Goal: Transaction & Acquisition: Purchase product/service

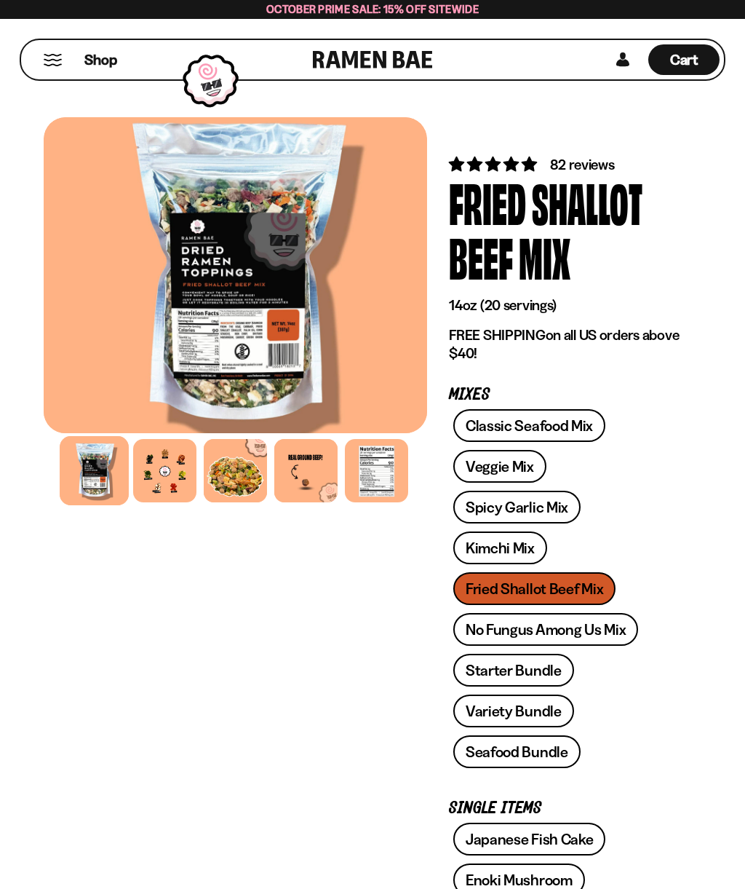
click at [162, 469] on div at bounding box center [164, 470] width 63 height 63
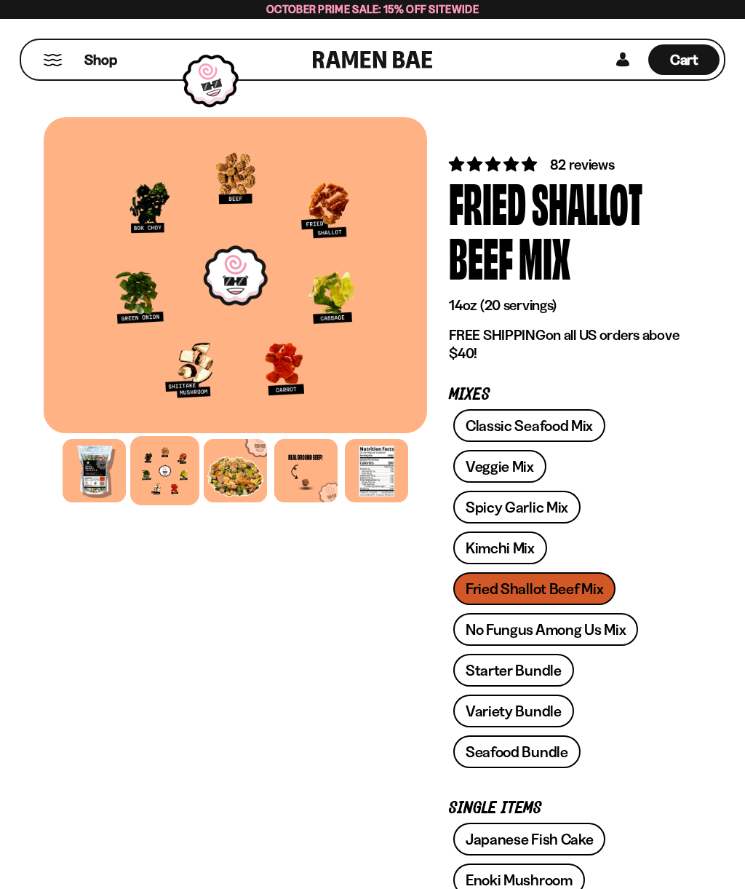
click at [231, 476] on div at bounding box center [235, 470] width 63 height 63
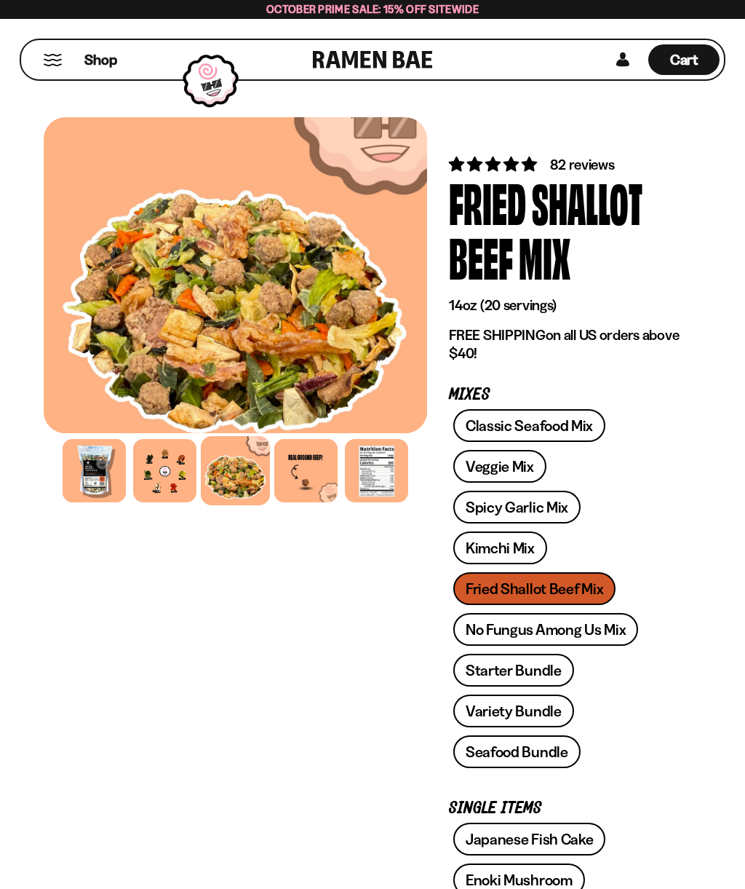
click at [307, 457] on div at bounding box center [305, 470] width 63 height 63
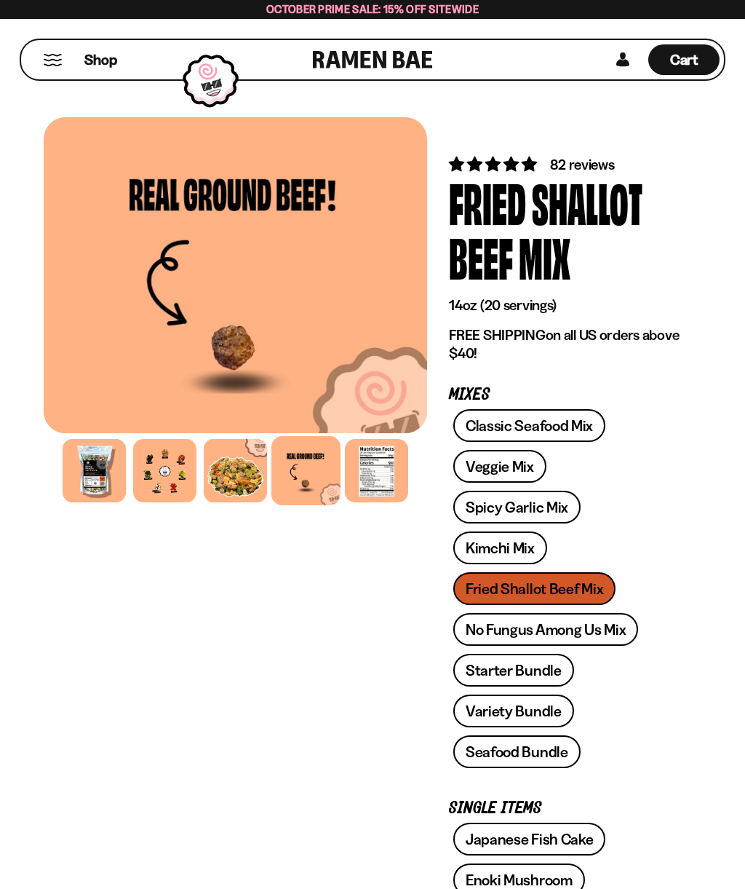
click at [385, 476] on div at bounding box center [376, 470] width 63 height 63
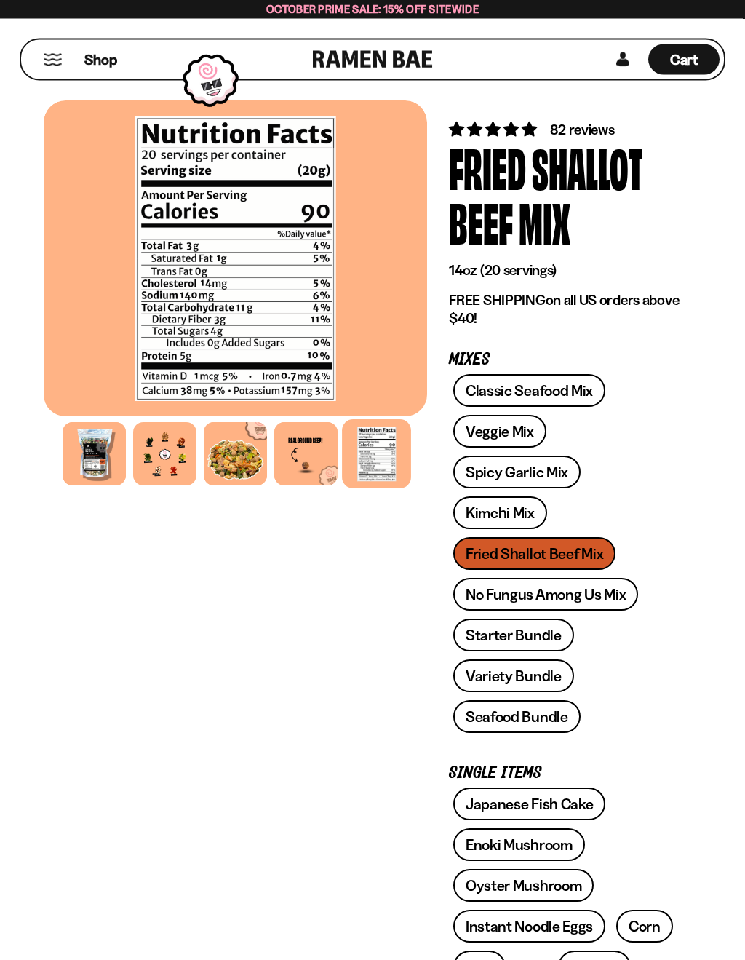
scroll to position [35, 0]
click at [97, 459] on div at bounding box center [94, 453] width 63 height 63
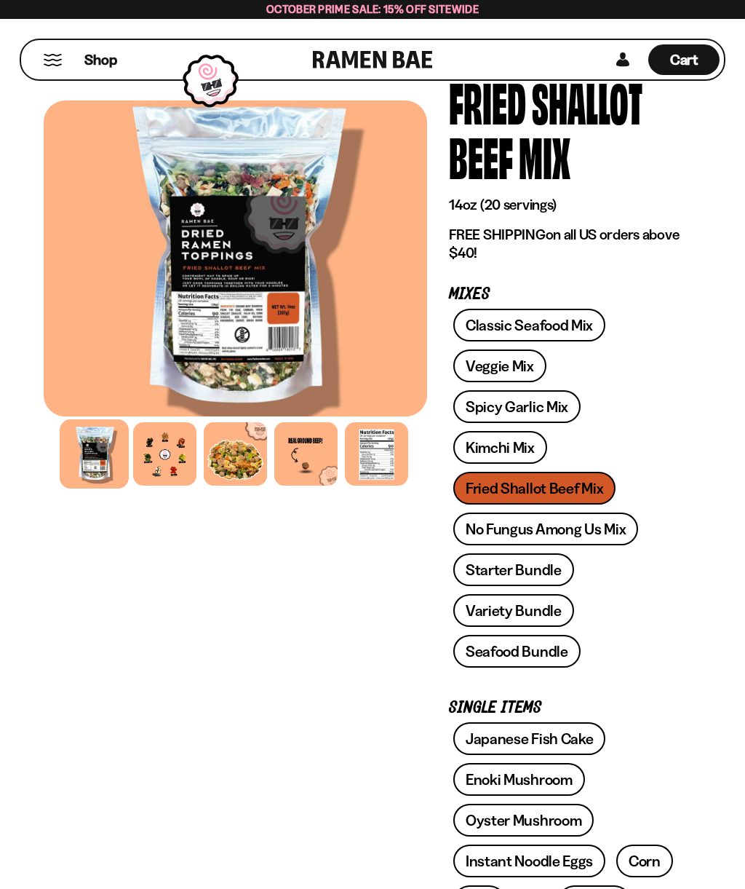
scroll to position [100, 0]
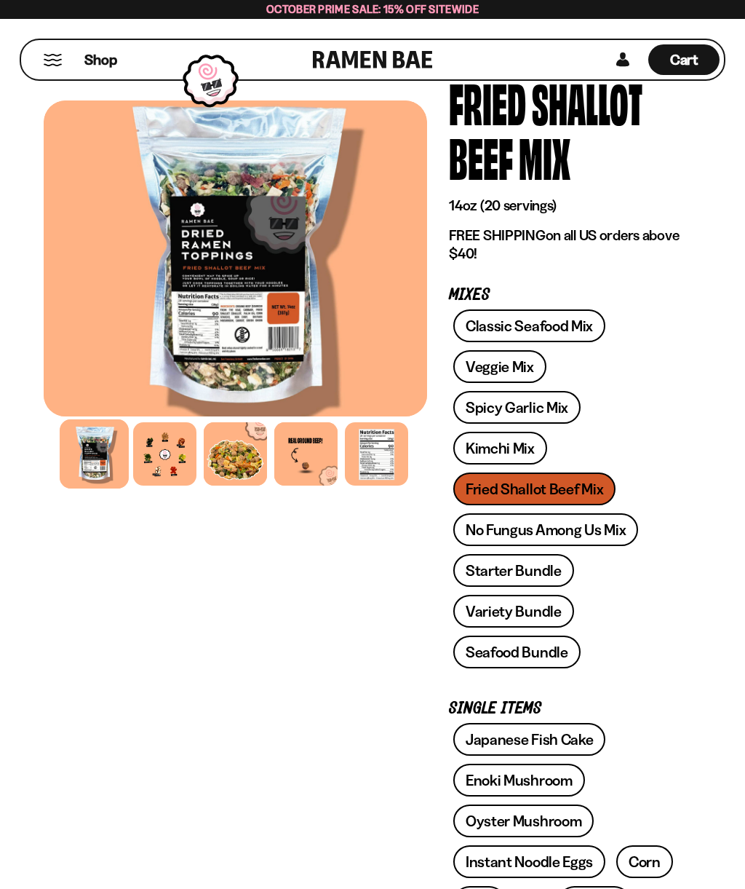
click at [525, 413] on link "Spicy Garlic Mix" at bounding box center [516, 407] width 127 height 33
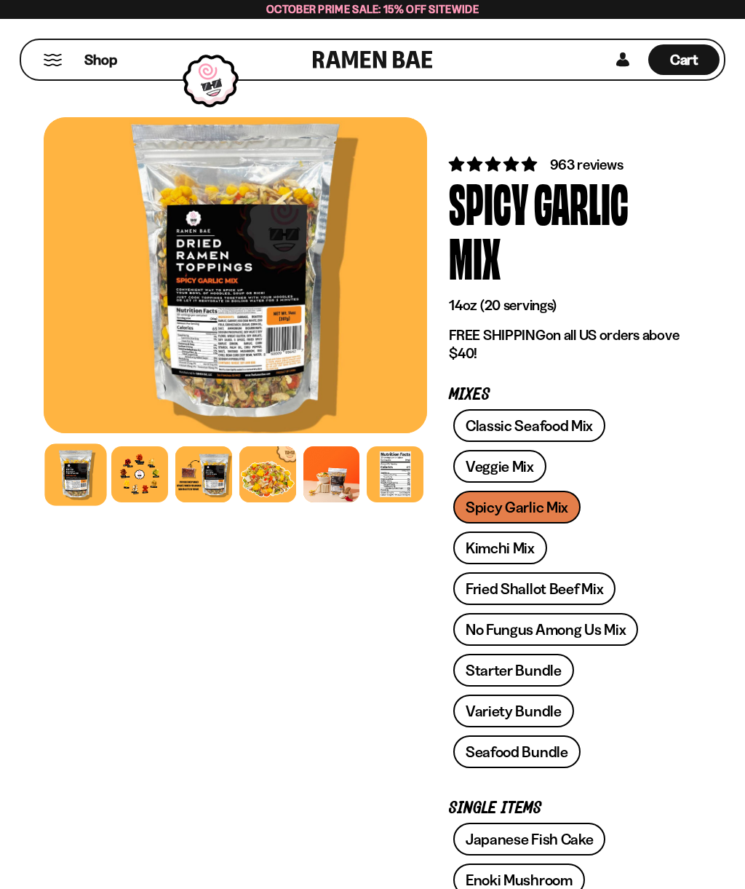
click at [62, 477] on div at bounding box center [75, 474] width 62 height 62
click at [282, 304] on div at bounding box center [236, 275] width 384 height 316
click at [321, 301] on div at bounding box center [236, 275] width 384 height 316
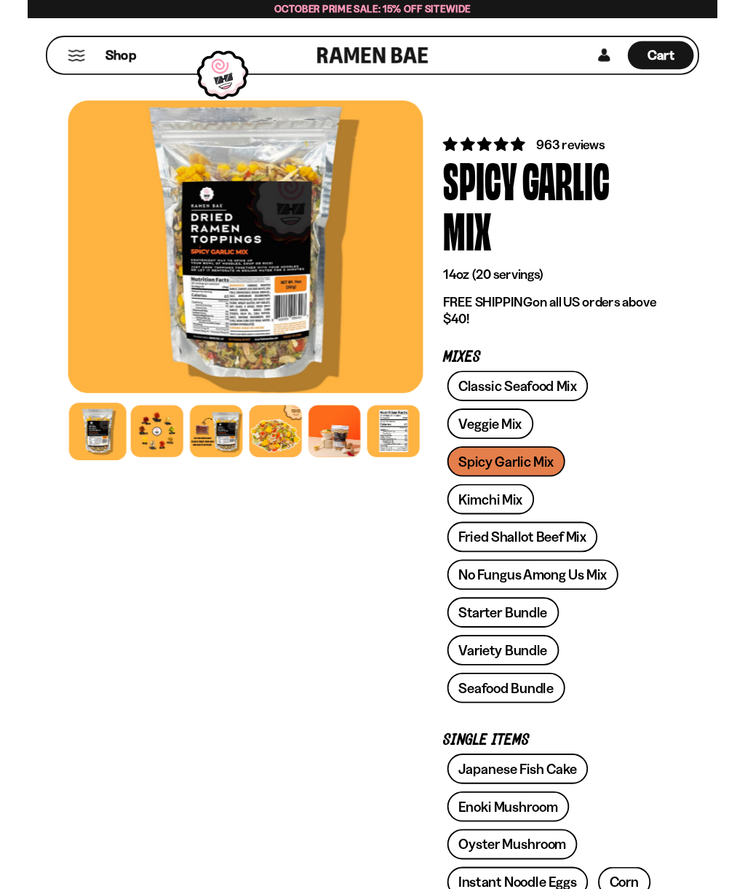
scroll to position [9, 0]
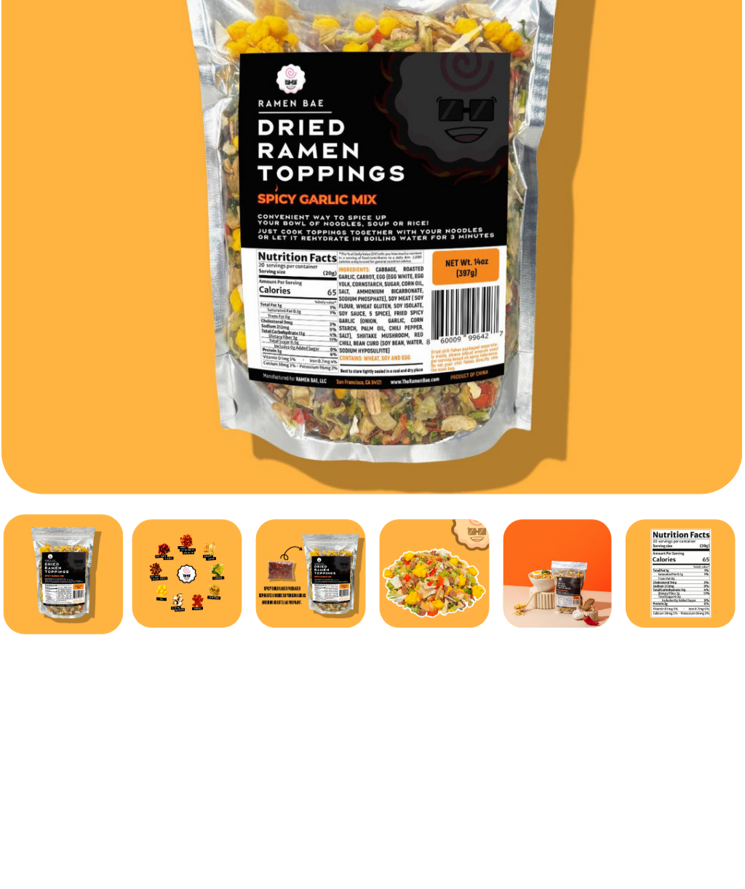
click at [239, 437] on div at bounding box center [267, 465] width 57 height 57
